Goal: Information Seeking & Learning: Learn about a topic

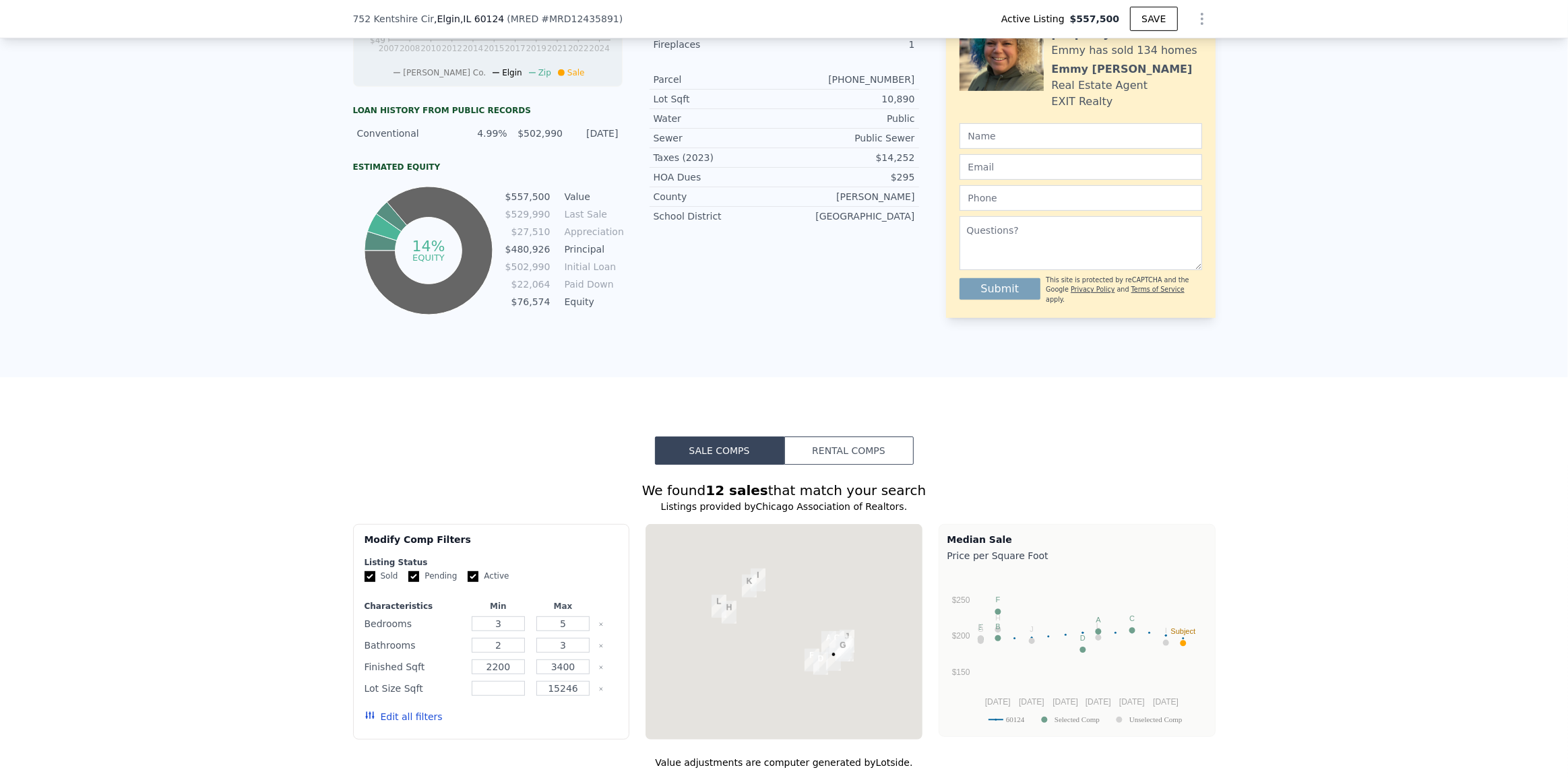
scroll to position [1219, 0]
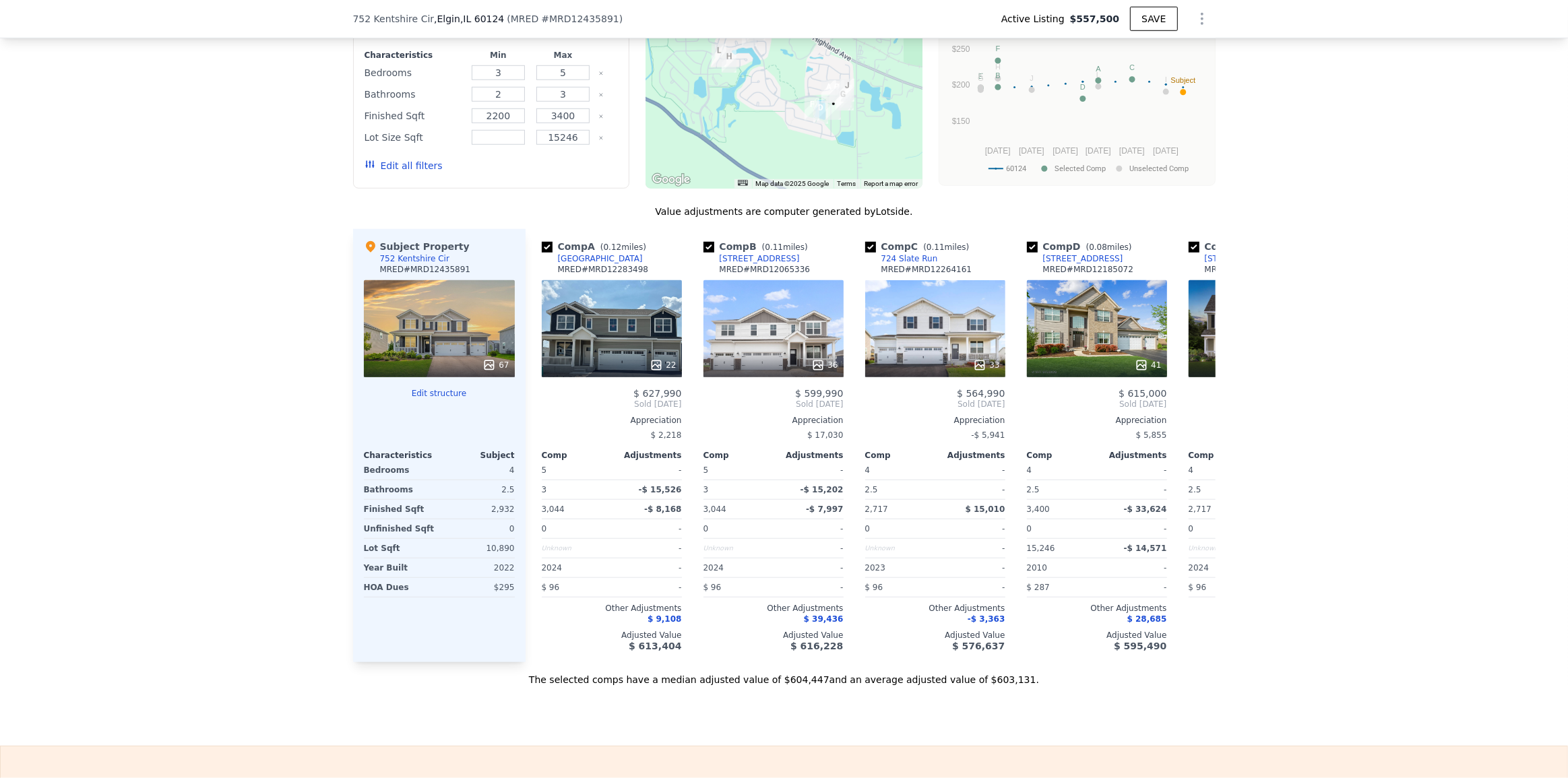
click at [405, 173] on button "Edit all filters" at bounding box center [404, 166] width 78 height 14
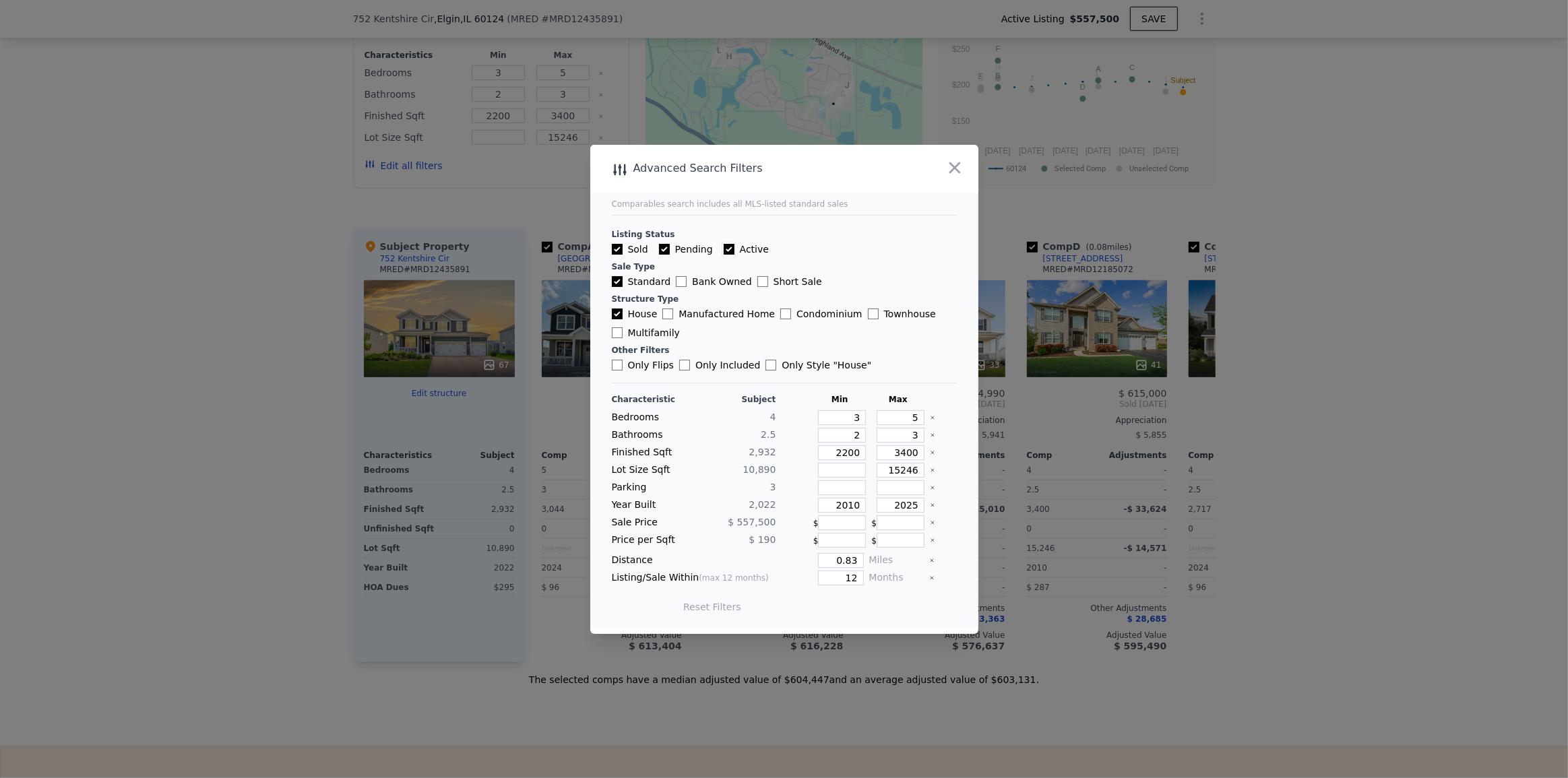
click at [724, 247] on input "Active" at bounding box center [729, 249] width 11 height 11
checkbox input "false"
click at [693, 247] on label "Pending" at bounding box center [686, 249] width 54 height 14
click at [670, 247] on input "Pending" at bounding box center [664, 249] width 11 height 11
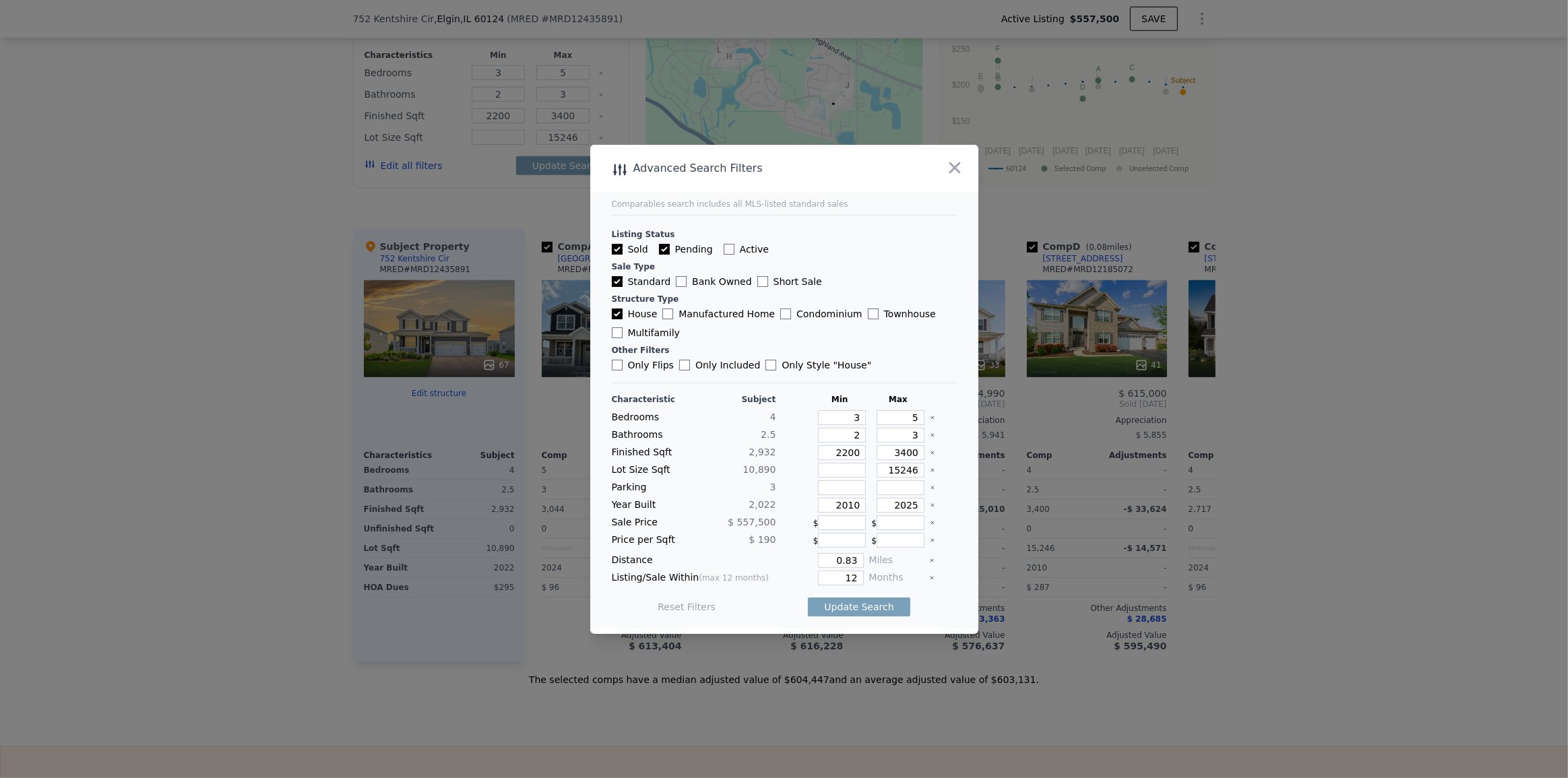
checkbox input "false"
drag, startPoint x: 840, startPoint y: 422, endPoint x: 853, endPoint y: 413, distance: 15.8
click at [853, 413] on input "3" at bounding box center [842, 418] width 48 height 15
type input "4"
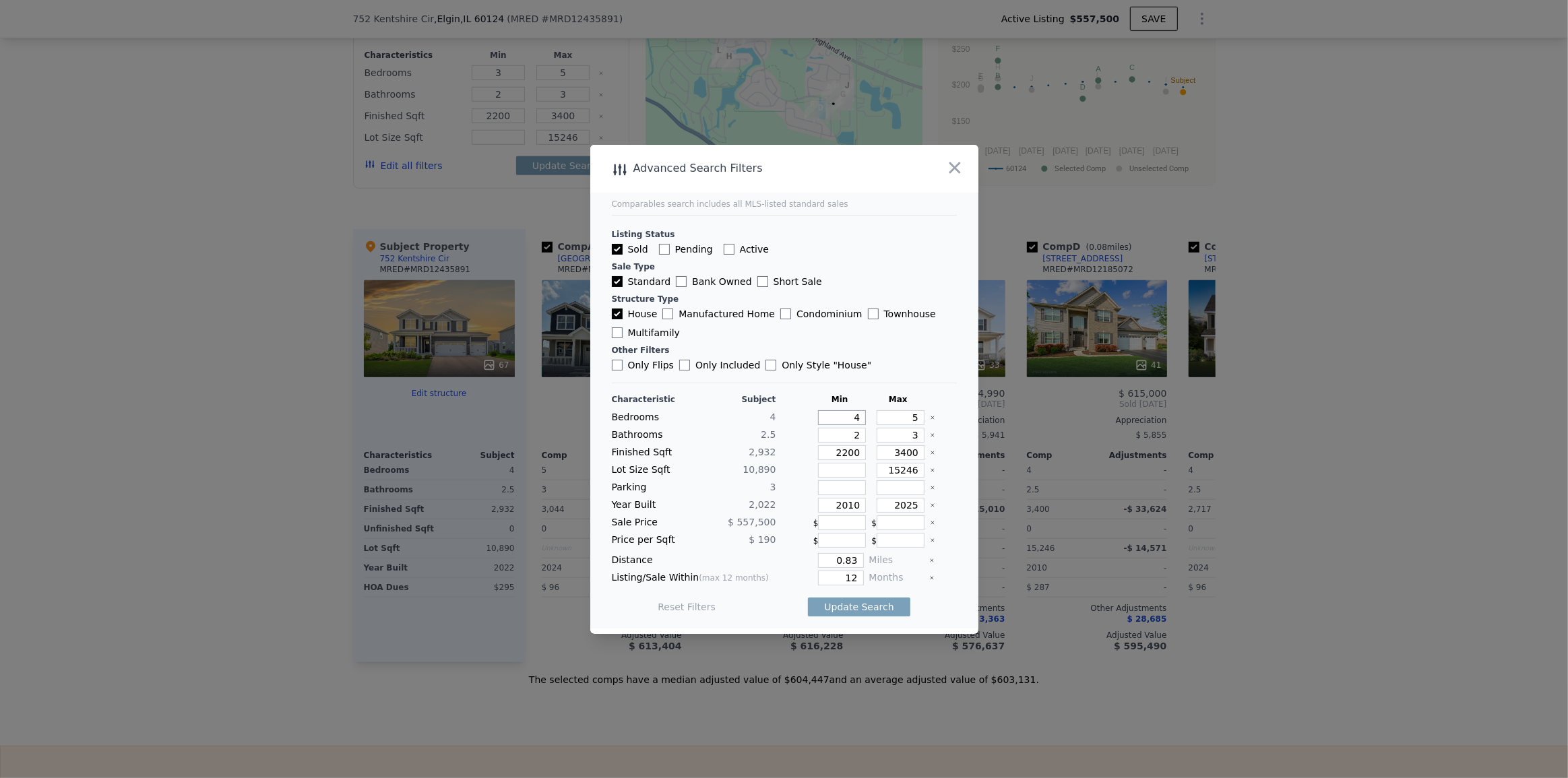
type input "4"
drag, startPoint x: 816, startPoint y: 434, endPoint x: 915, endPoint y: 437, distance: 99.0
click at [915, 437] on div "Bathrooms 2.5 2 3" at bounding box center [784, 435] width 345 height 15
type input "2.5"
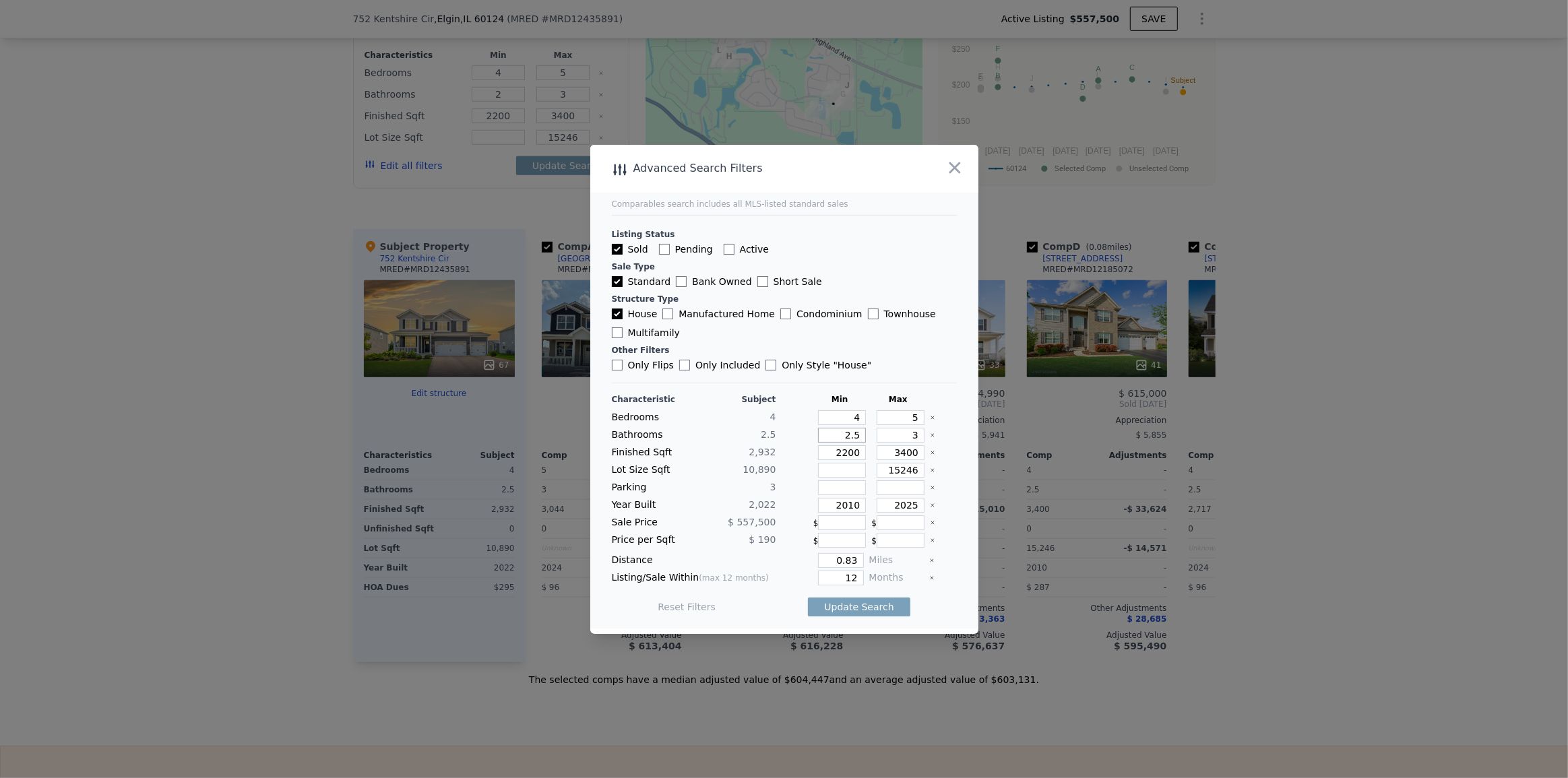
type input "2.5"
click at [930, 449] on div at bounding box center [943, 452] width 26 height 15
click at [930, 452] on icon "Clear" at bounding box center [932, 452] width 5 height 5
click at [930, 468] on icon "Clear" at bounding box center [932, 470] width 5 height 5
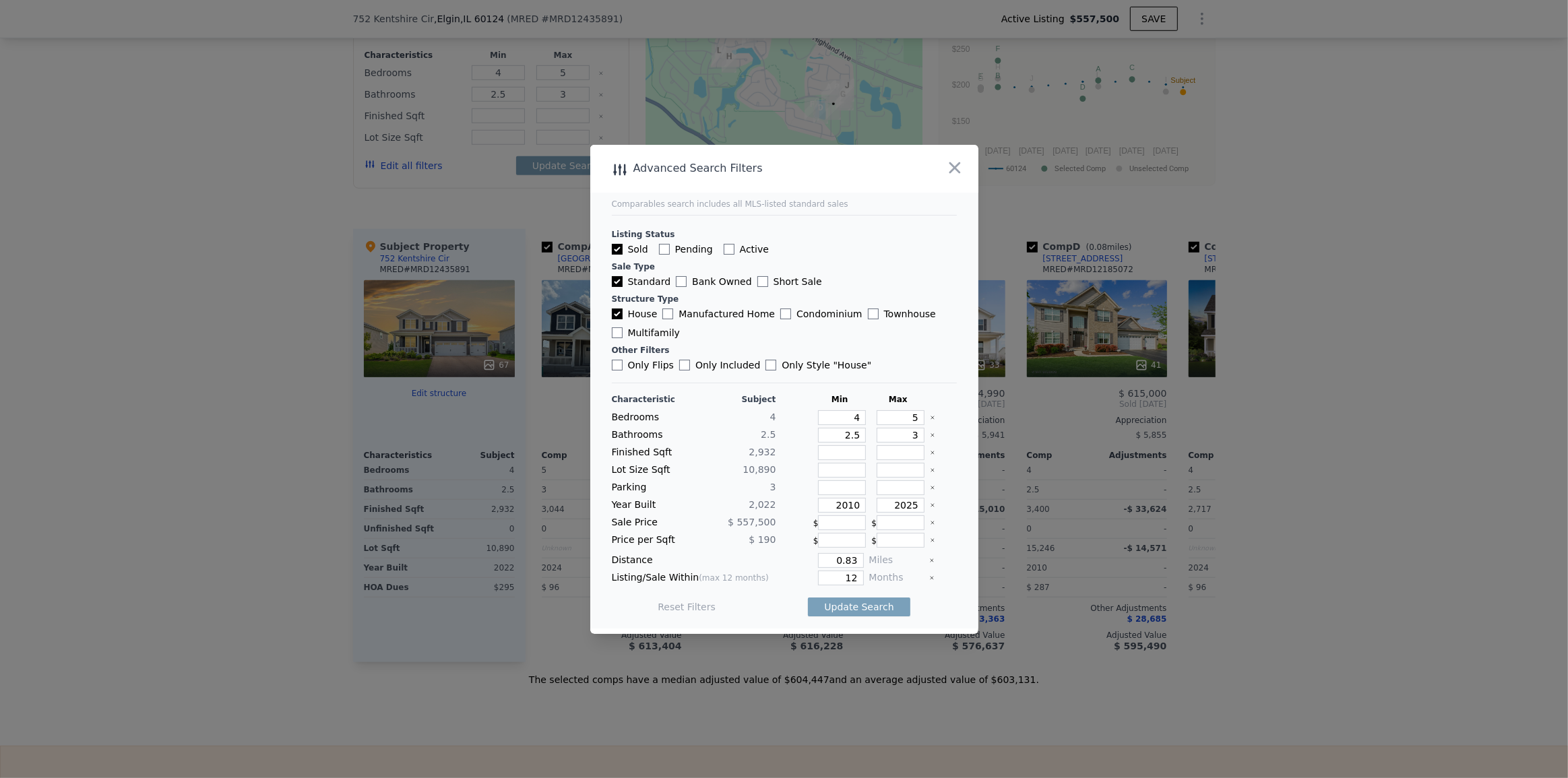
click at [930, 503] on icon "Clear" at bounding box center [932, 505] width 5 height 5
drag, startPoint x: 842, startPoint y: 563, endPoint x: 859, endPoint y: 561, distance: 17.1
click at [859, 561] on div "Distance 0.83 Miles" at bounding box center [784, 560] width 345 height 15
type input "0.5"
click at [880, 606] on button "Update Search" at bounding box center [859, 606] width 102 height 19
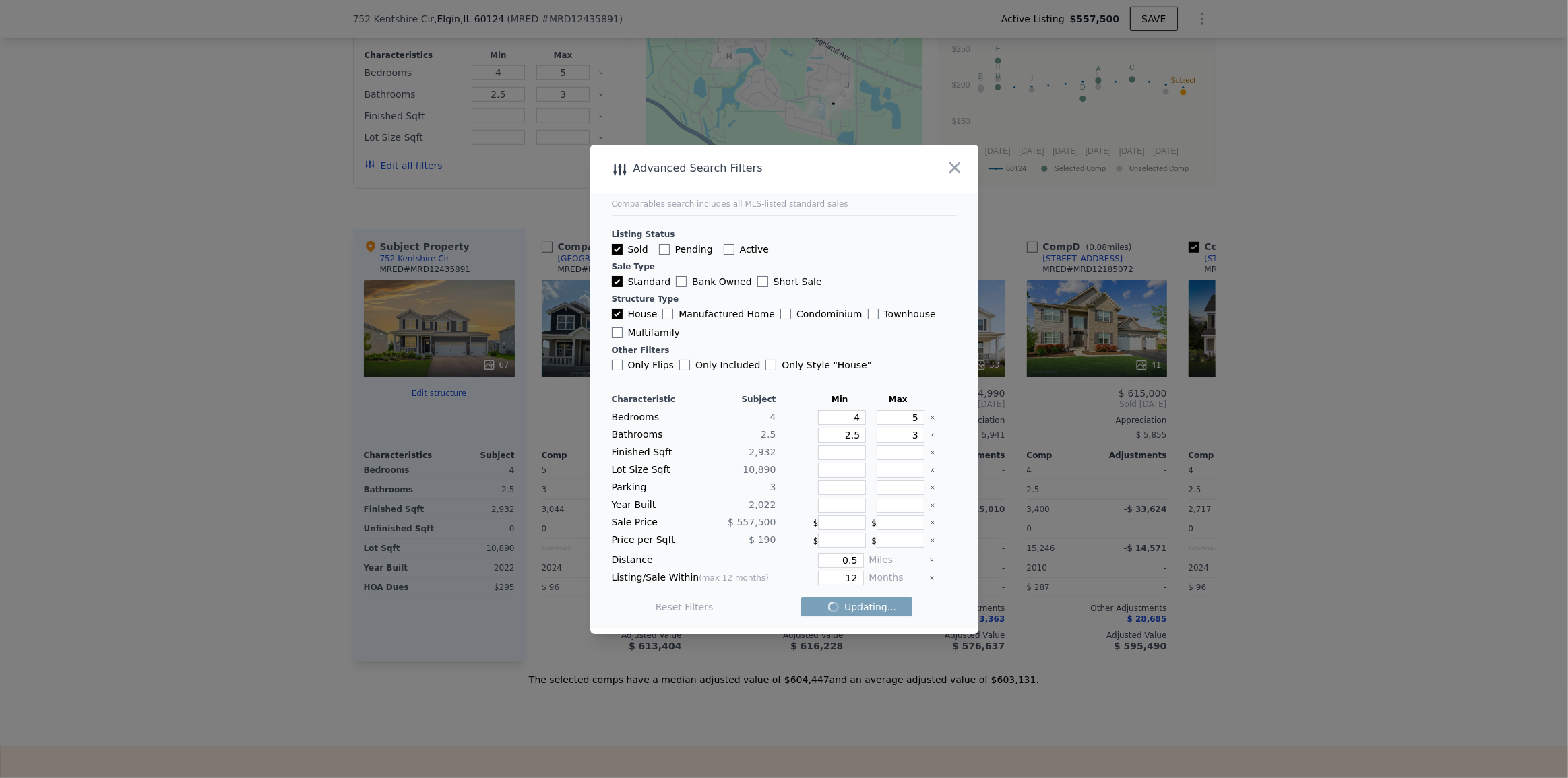
checkbox input "false"
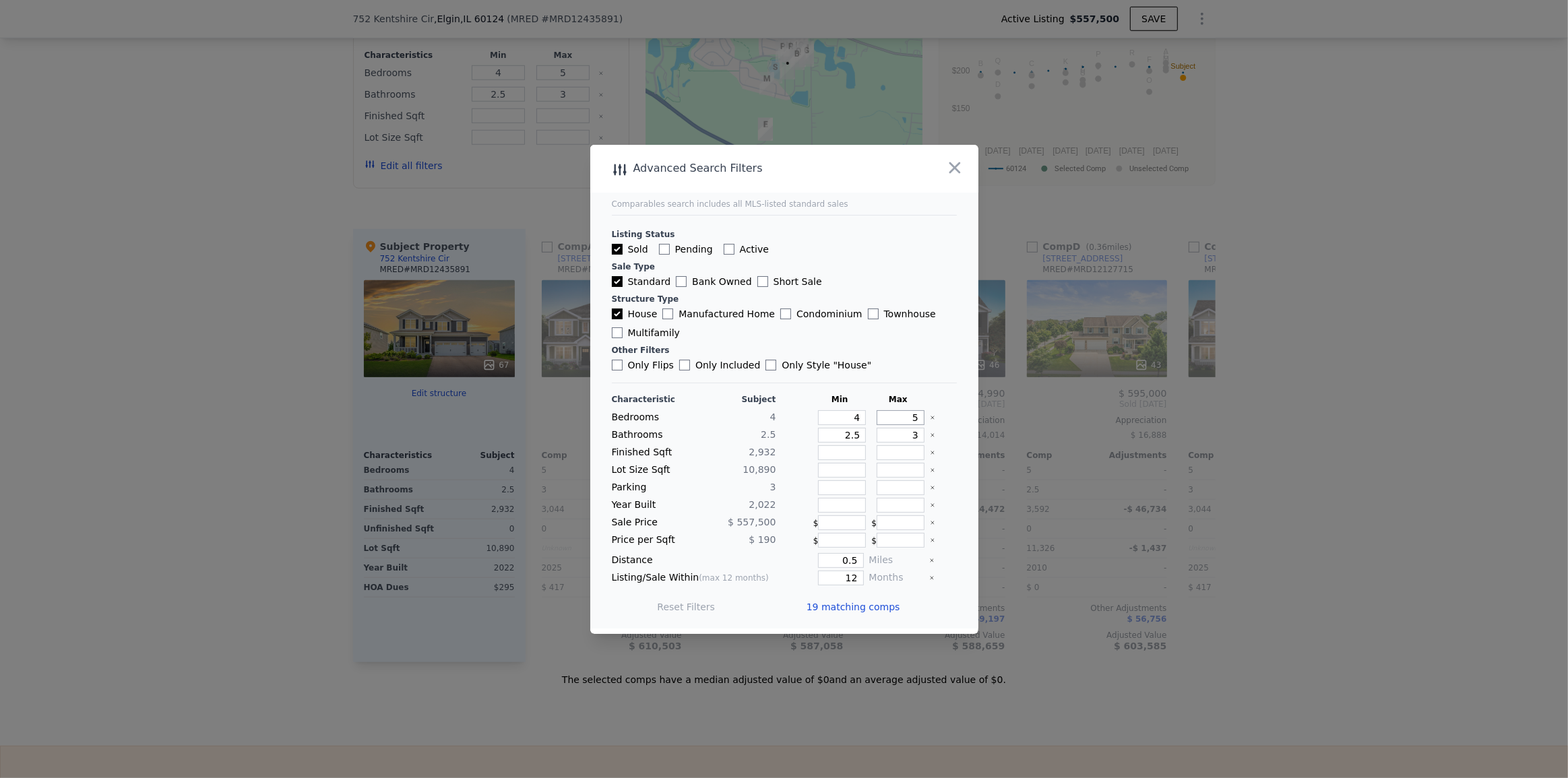
drag, startPoint x: 883, startPoint y: 417, endPoint x: 950, endPoint y: 411, distance: 67.3
click at [950, 411] on main "Comparables search includes all MLS-listed standard sales Listing Status Sold P…" at bounding box center [784, 386] width 388 height 484
type input "4"
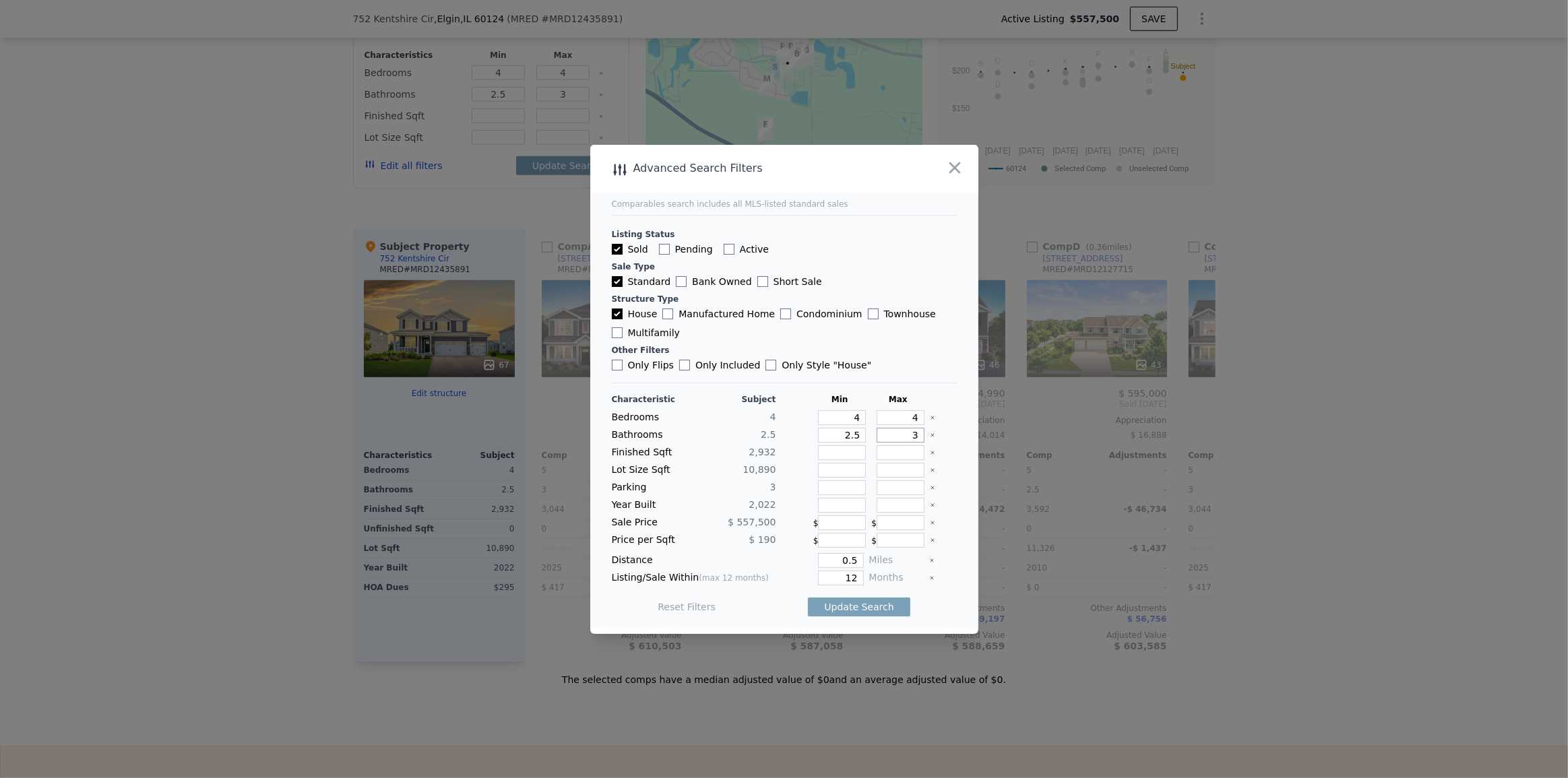
drag, startPoint x: 897, startPoint y: 431, endPoint x: 946, endPoint y: 447, distance: 51.5
click at [946, 447] on div "Characteristic Subject Min Max Bedrooms 4 4 4 Bathrooms 2.5 2.5 3 Finished Sqft…" at bounding box center [784, 509] width 345 height 232
type input "2"
type input "52"
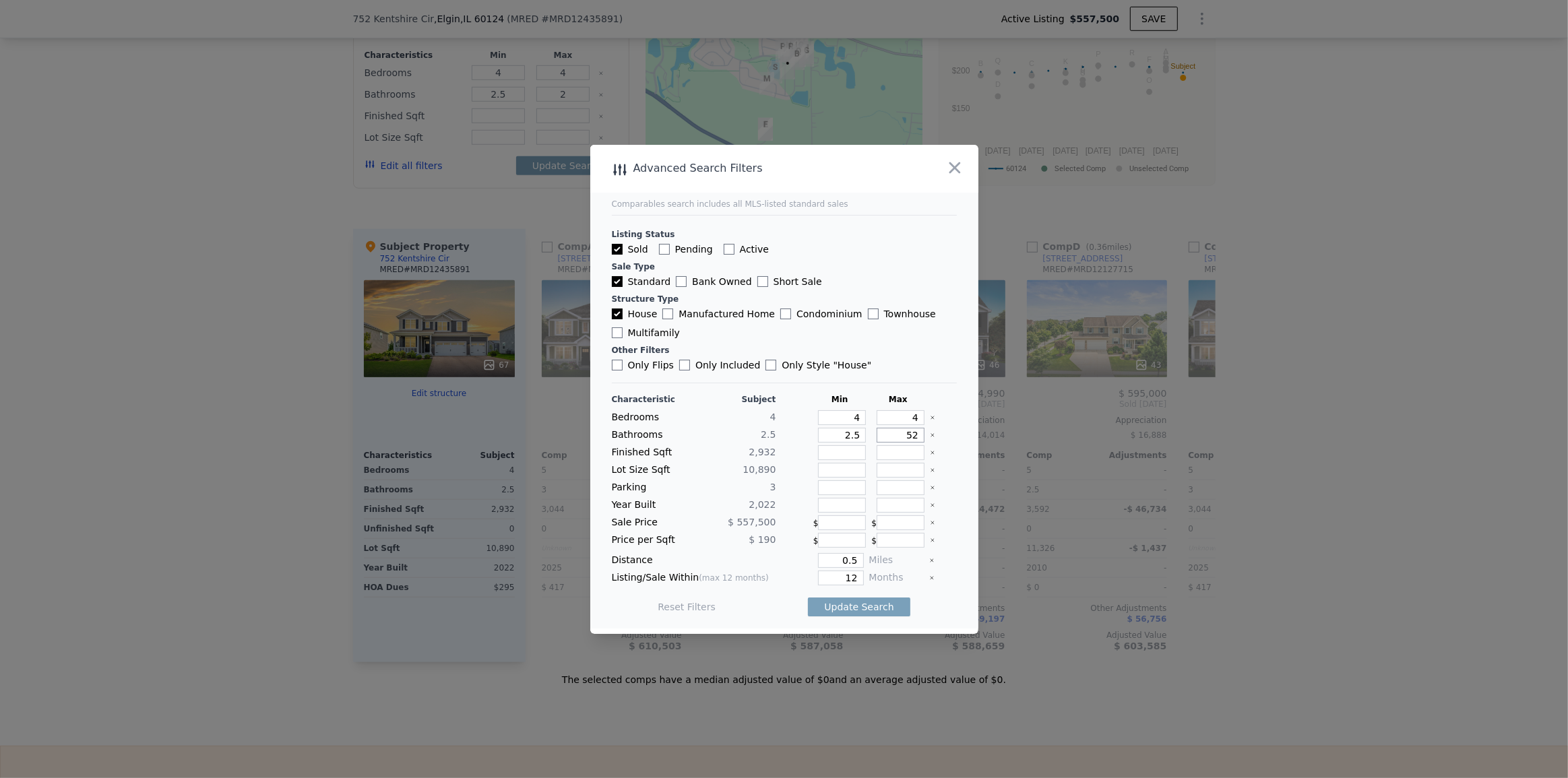
type input "52"
type input "52.5"
type input "2.5"
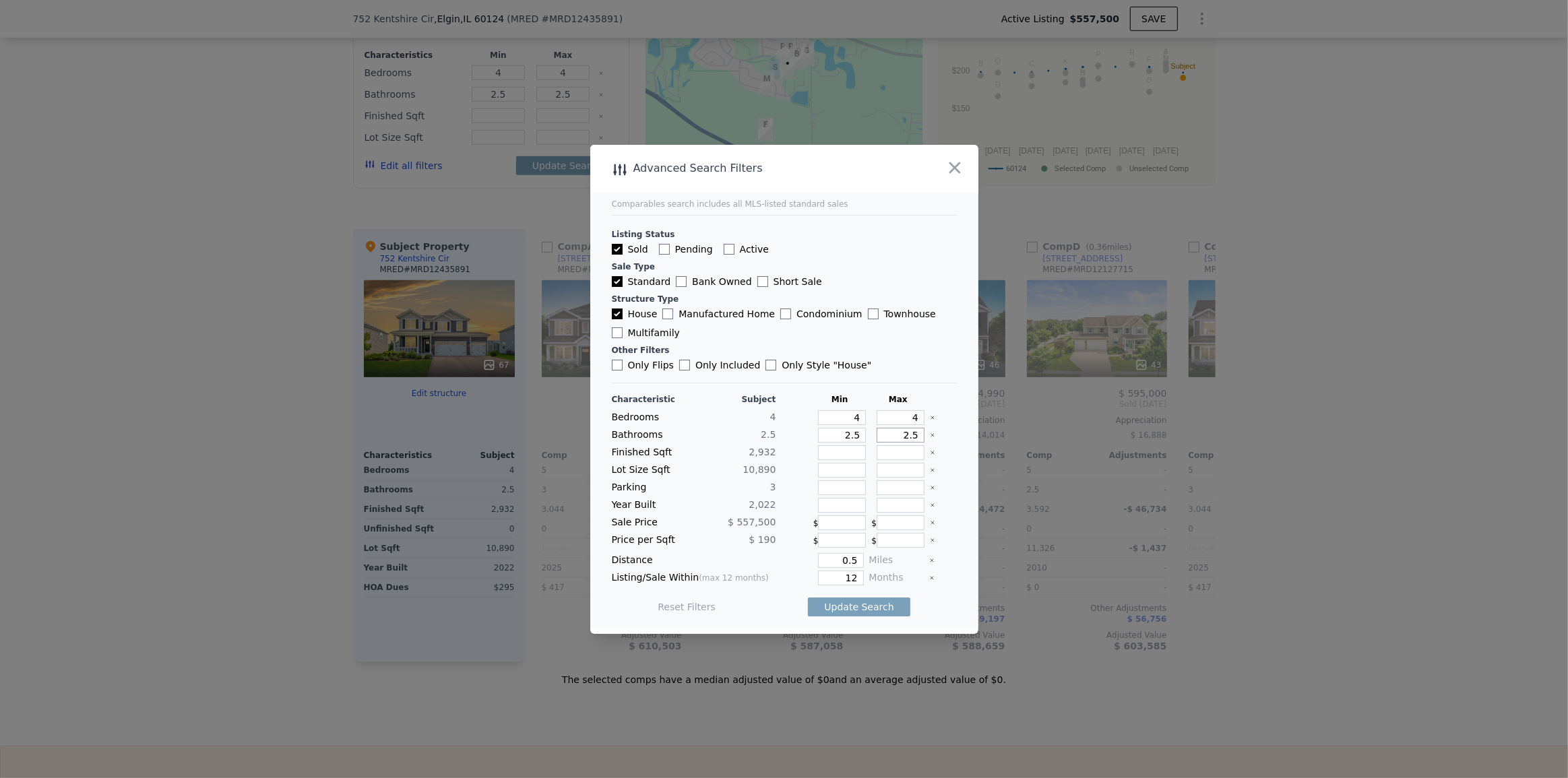
type input "2.5"
click at [886, 599] on button "Update Search" at bounding box center [859, 606] width 102 height 19
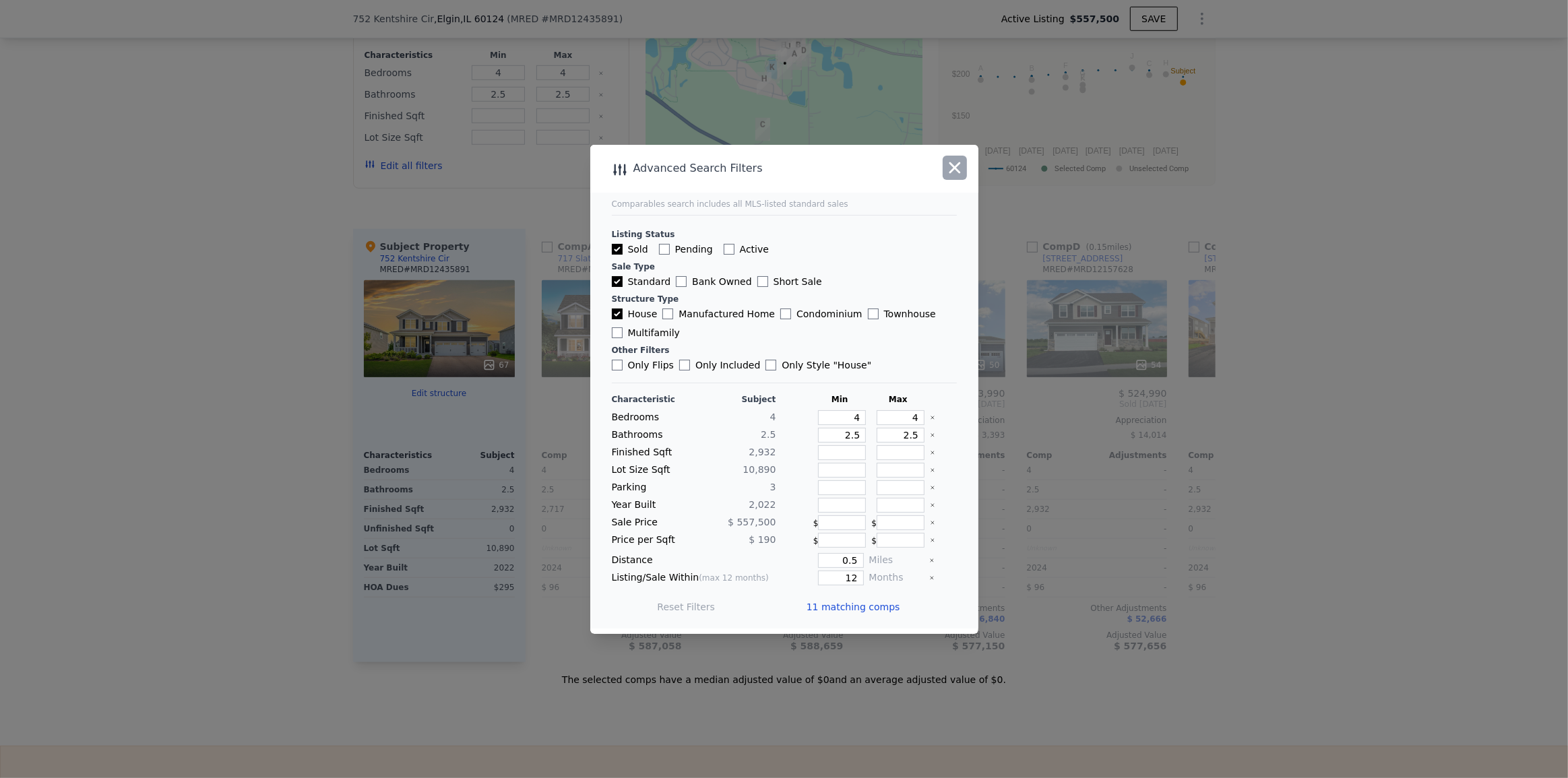
click at [956, 158] on icon "button" at bounding box center [954, 167] width 19 height 19
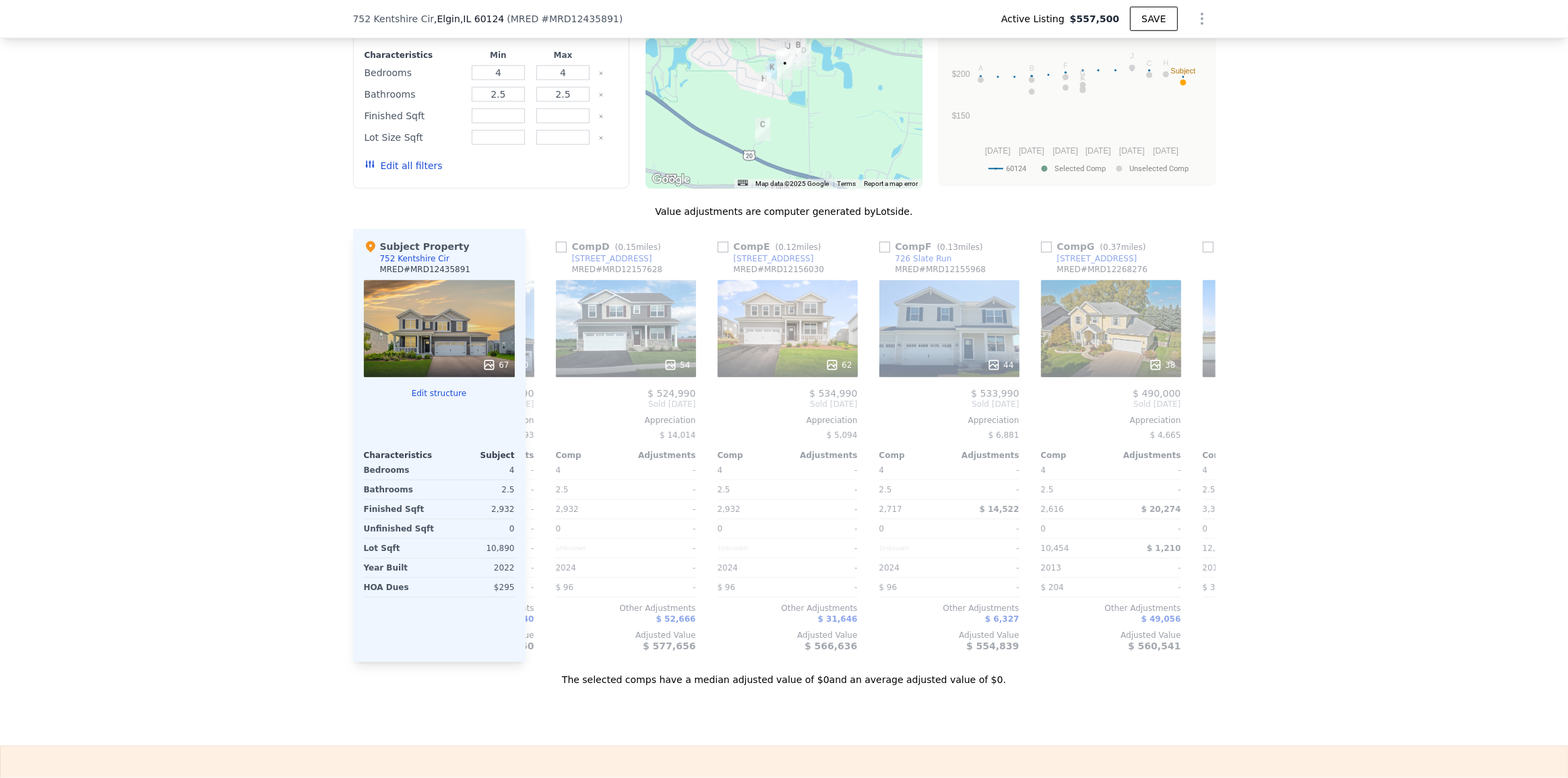
scroll to position [0, 540]
